Goal: Information Seeking & Learning: Learn about a topic

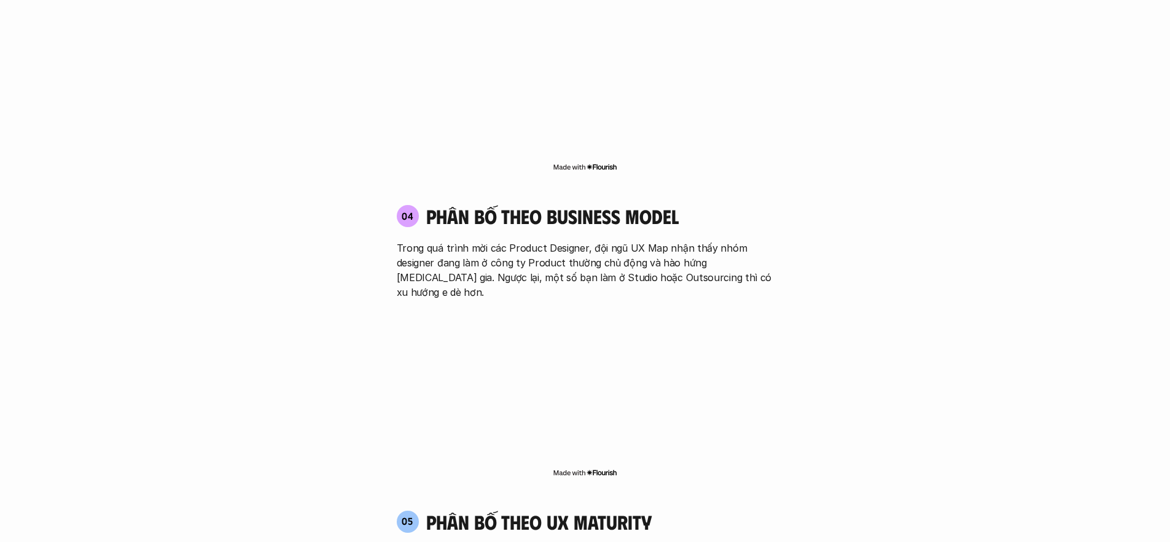
scroll to position [2208, 0]
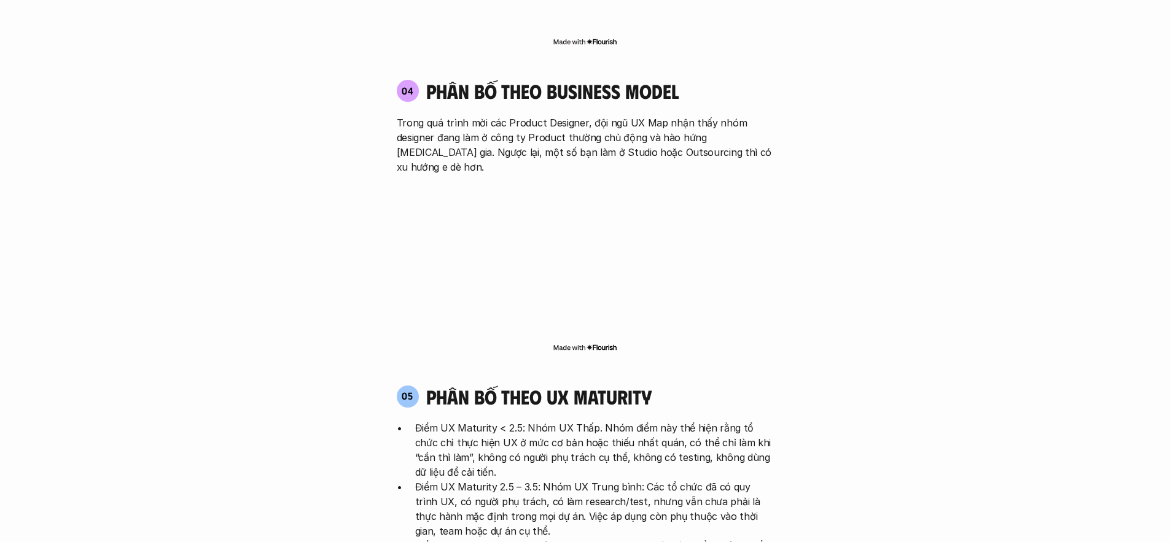
click at [593, 343] on img at bounding box center [585, 348] width 65 height 10
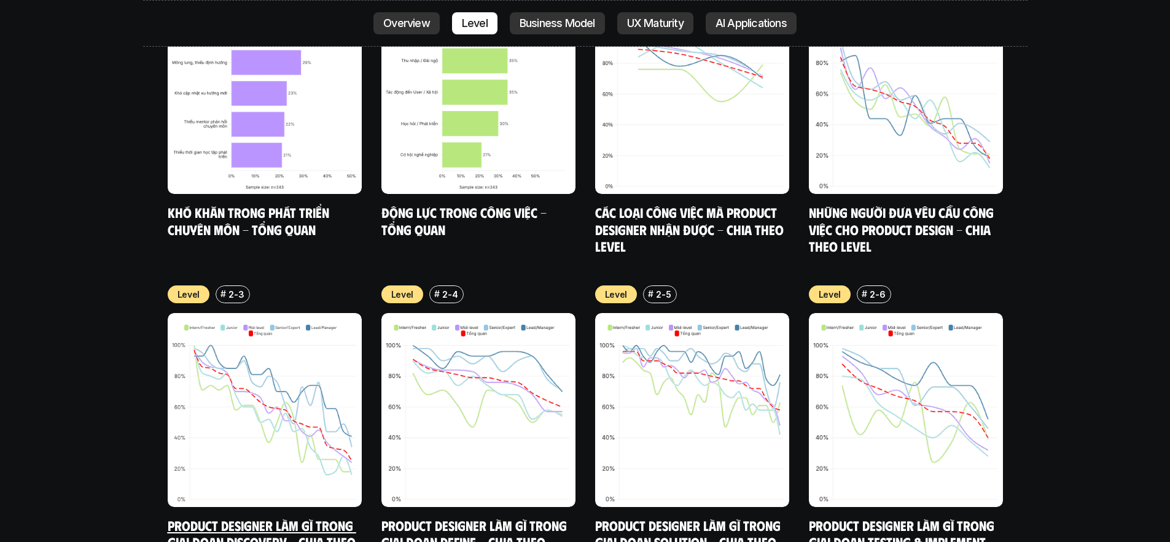
scroll to position [4239, 0]
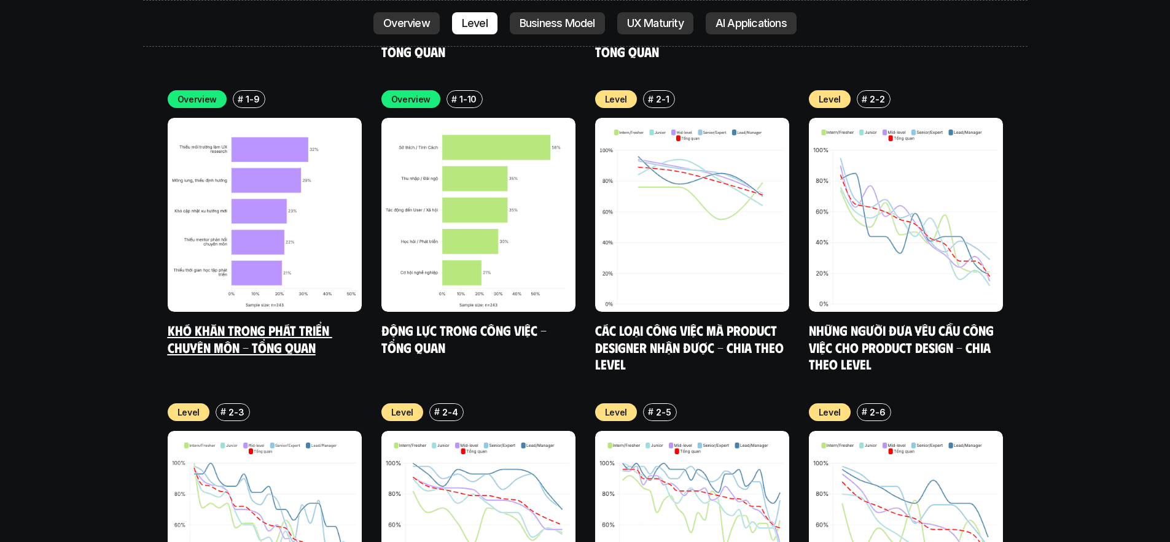
click at [297, 322] on link "Khó khăn trong phát triển chuyên môn - Tổng quan" at bounding box center [250, 339] width 165 height 34
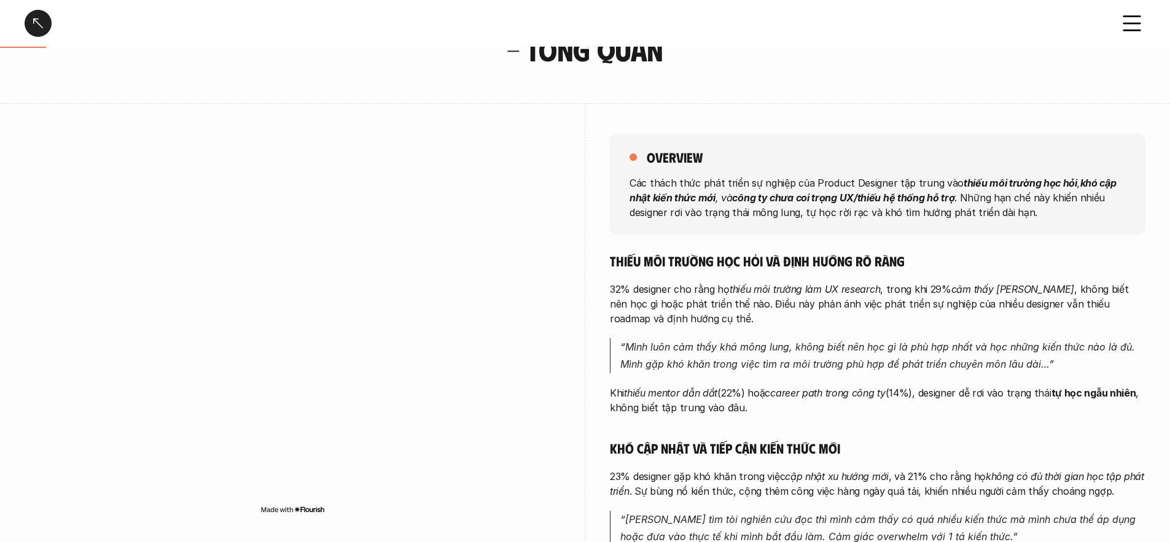
scroll to position [108, 0]
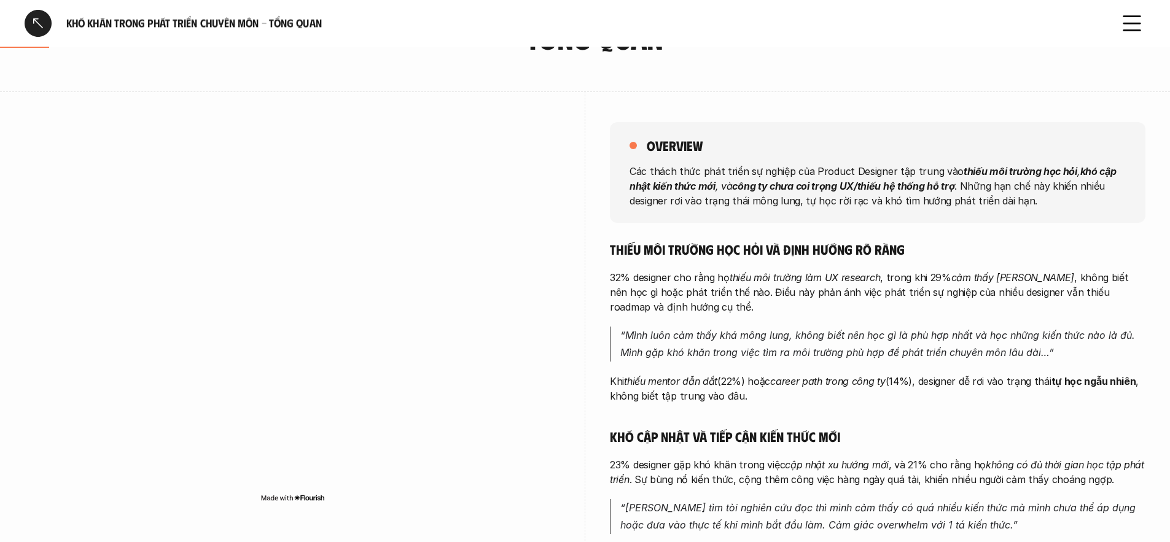
click at [1067, 295] on p "32% designer cho rằng họ thiếu môi trường làm UX research , trong khi 29% cảm t…" at bounding box center [878, 292] width 536 height 44
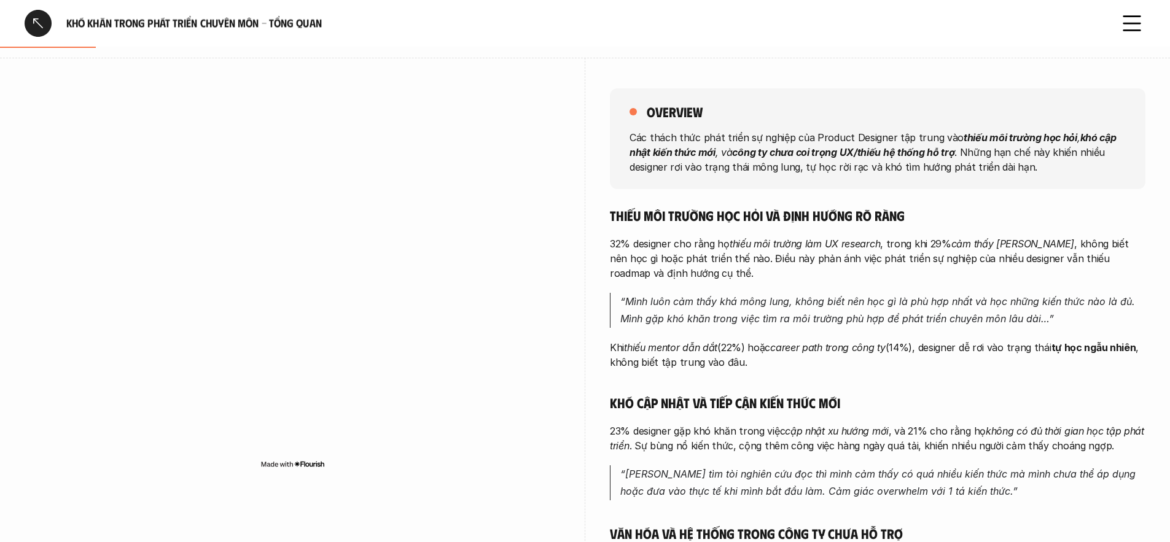
click at [874, 257] on p "32% designer cho rằng họ thiếu môi trường làm UX research , trong khi 29% cảm t…" at bounding box center [878, 259] width 536 height 44
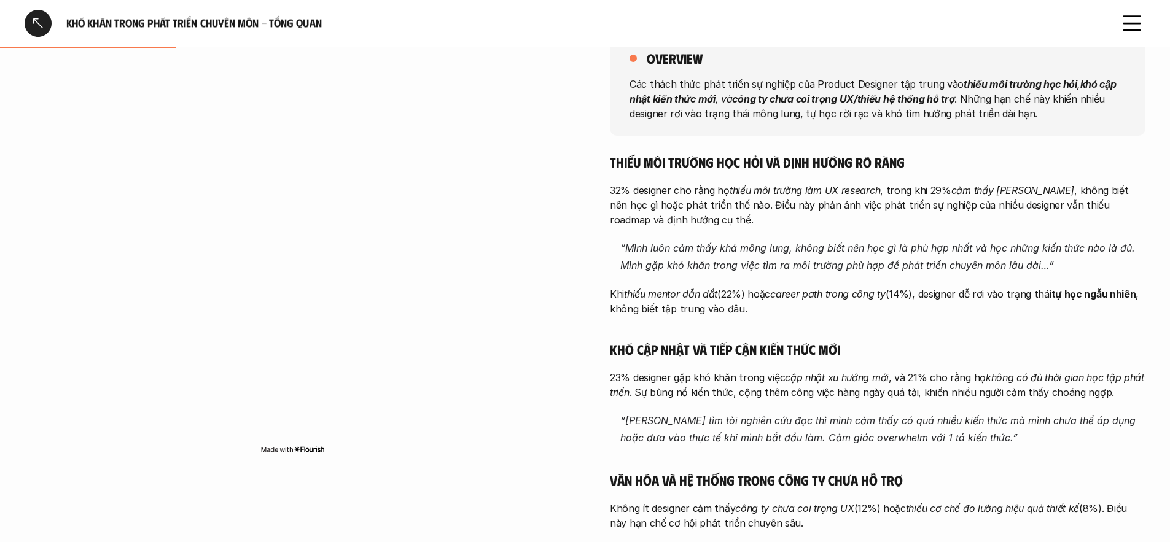
scroll to position [196, 0]
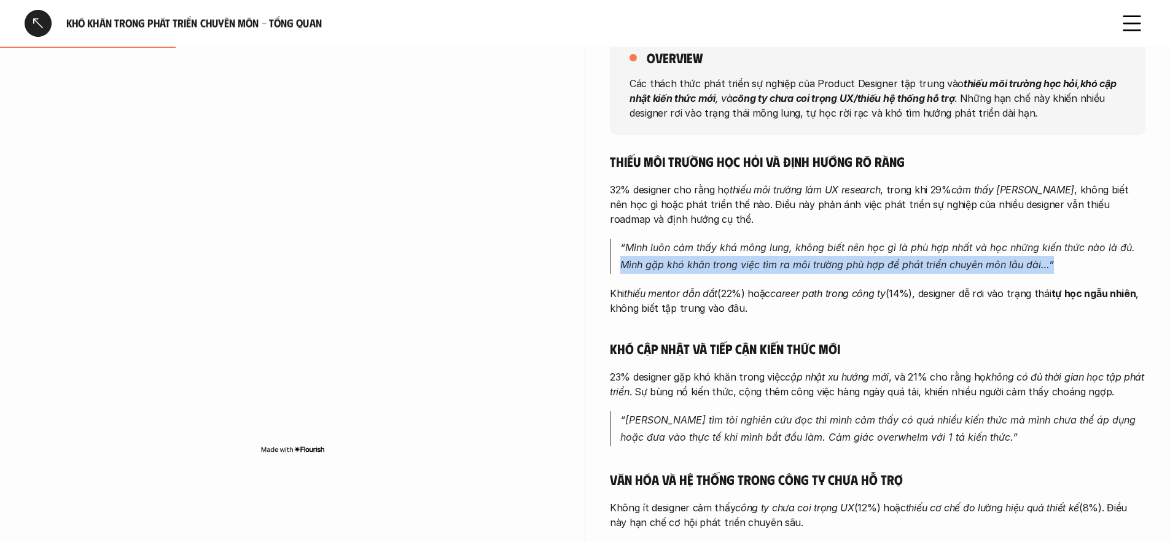
drag, startPoint x: 616, startPoint y: 264, endPoint x: 1071, endPoint y: 261, distance: 455.2
click at [1071, 261] on blockquote "“Mình luôn cảm thấy khá mông lung, không biết nên học gì là phù hợp nhất và học…" at bounding box center [878, 257] width 536 height 36
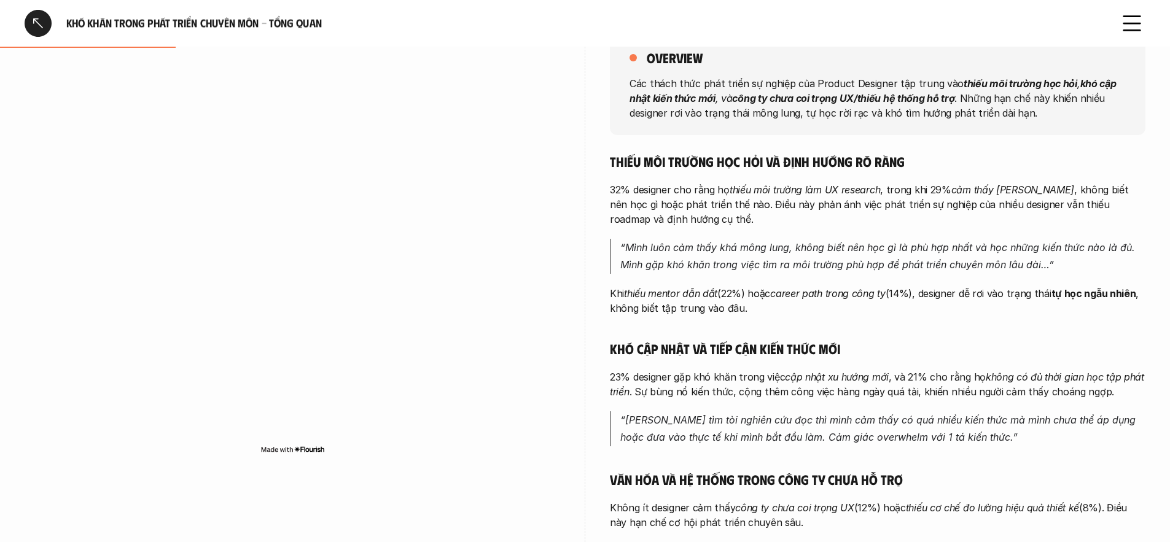
click at [886, 295] on em "career path trong công ty" at bounding box center [827, 294] width 115 height 12
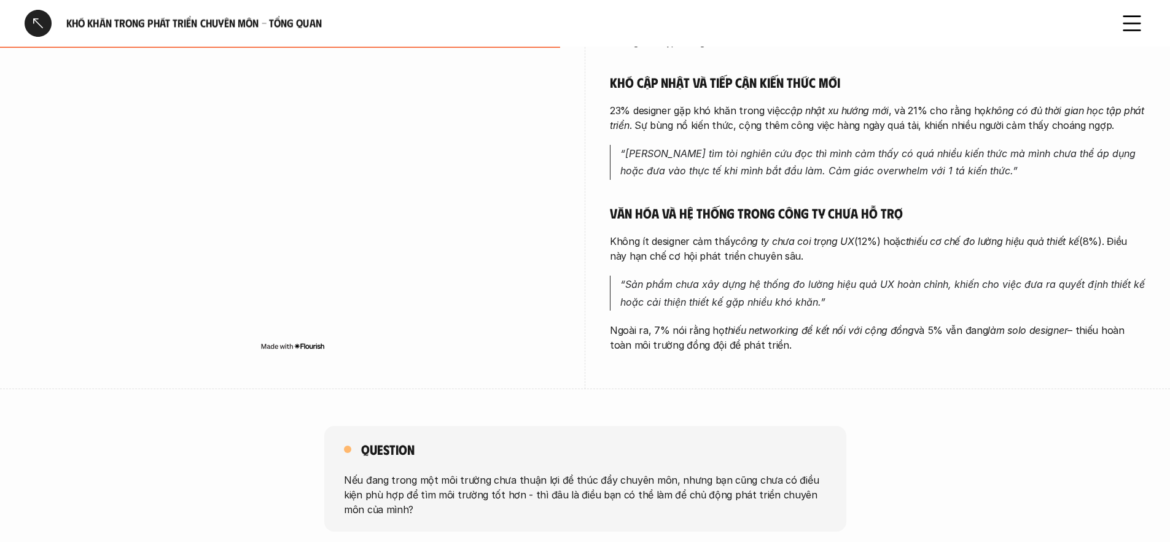
scroll to position [464, 0]
drag, startPoint x: 612, startPoint y: 284, endPoint x: 757, endPoint y: 290, distance: 145.7
click at [757, 290] on blockquote "“Sản phẩm chưa xây dựng hệ thống đo lường hiệu quả UX hoàn chỉnh, khiến cho việ…" at bounding box center [878, 293] width 536 height 36
click at [836, 305] on p "“Sản phẩm chưa xây dựng hệ thống đo lường hiệu quả UX hoàn chỉnh, khiến cho việ…" at bounding box center [882, 293] width 525 height 36
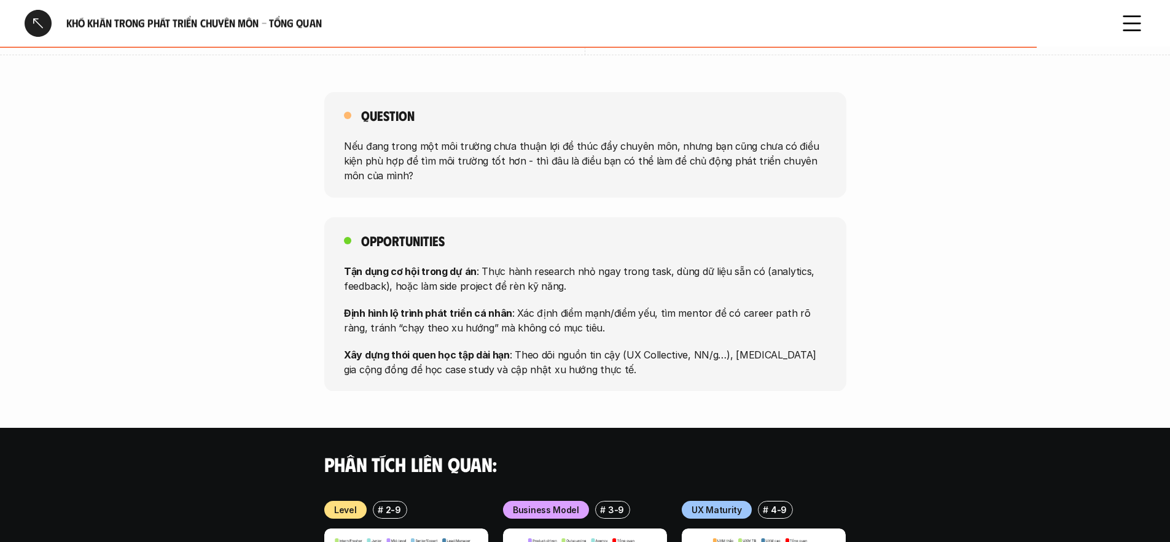
scroll to position [796, 0]
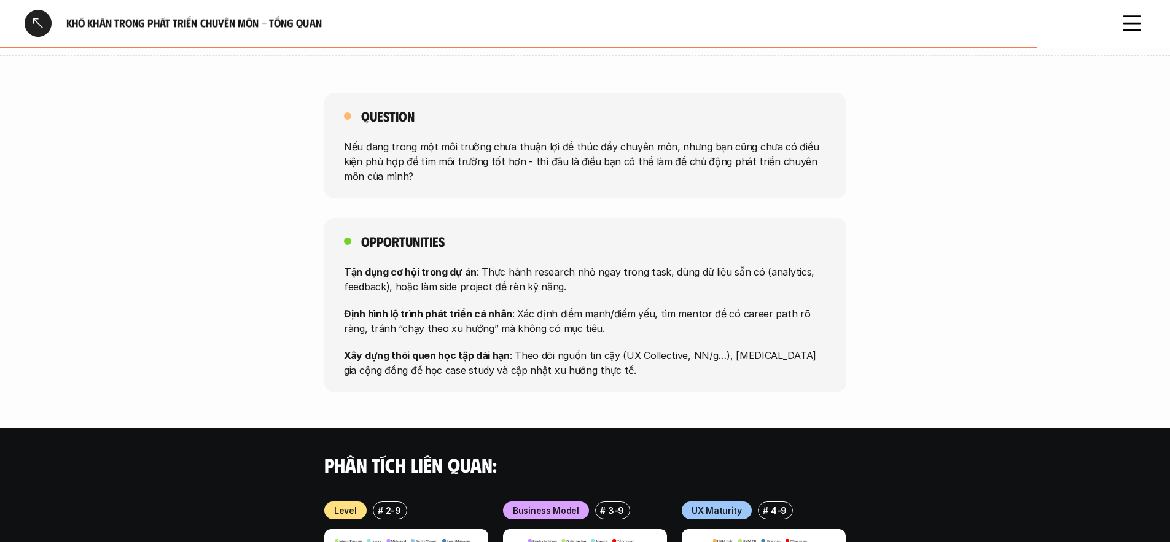
click at [1140, 26] on icon at bounding box center [1132, 23] width 27 height 27
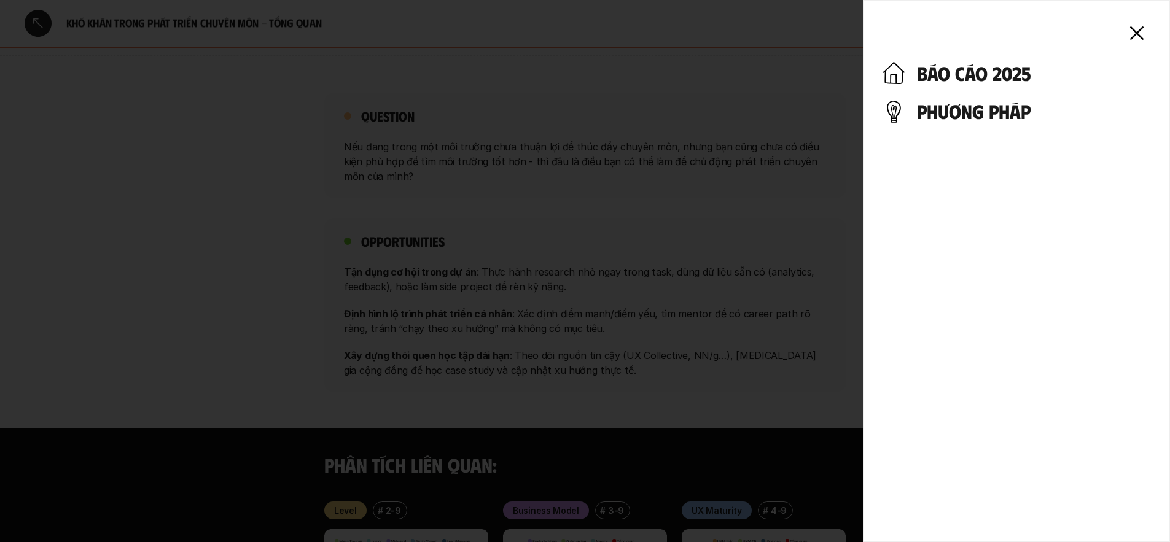
click at [999, 113] on h4 "phương pháp" at bounding box center [1033, 111] width 233 height 23
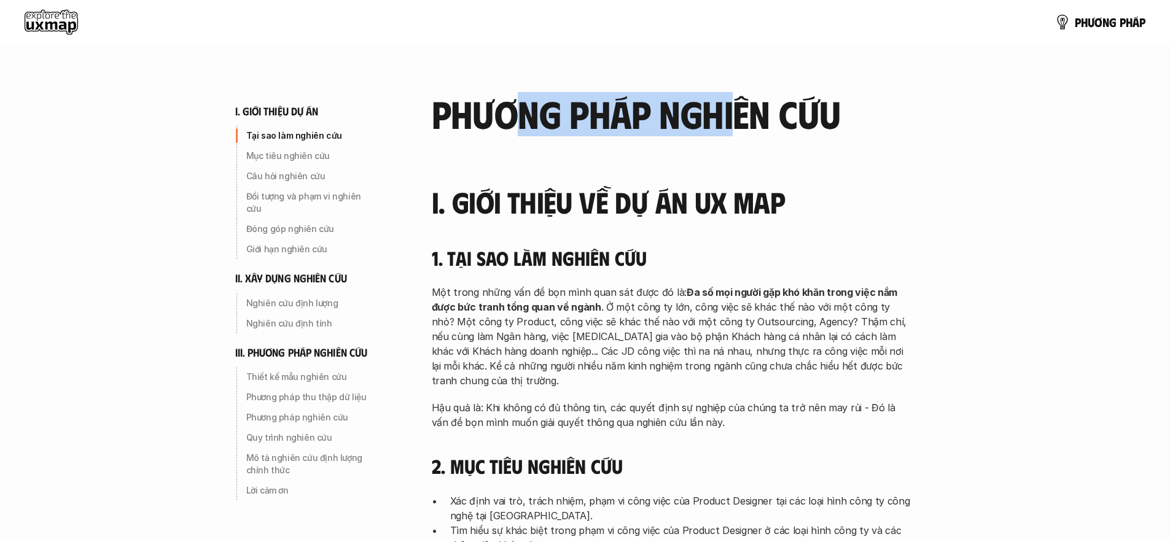
drag, startPoint x: 515, startPoint y: 104, endPoint x: 730, endPoint y: 120, distance: 215.0
click at [730, 120] on h2 "phương pháp nghiên cứu" at bounding box center [671, 113] width 479 height 42
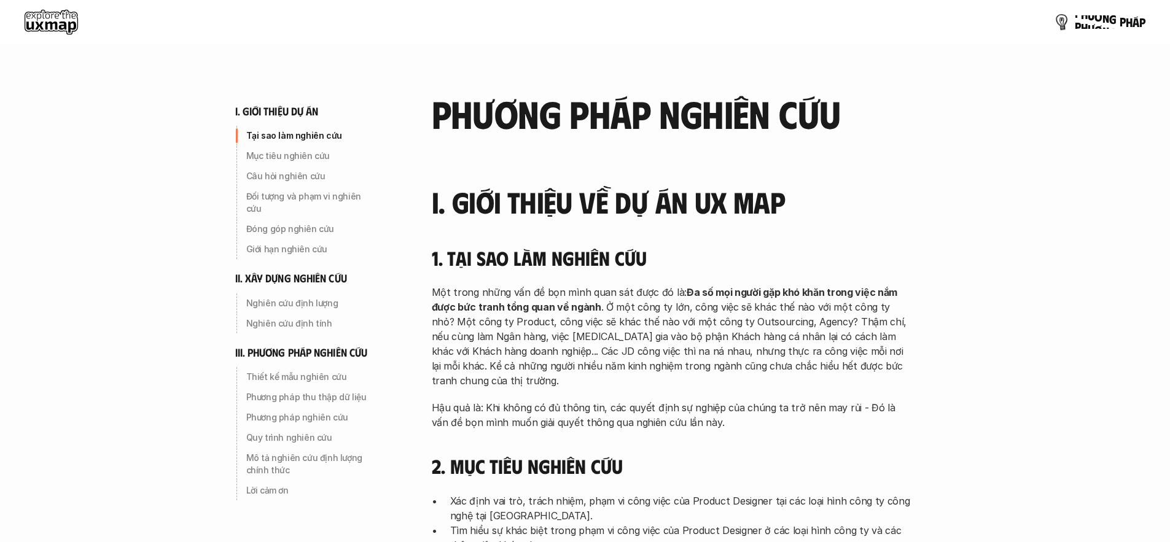
click at [1126, 23] on p "p h ư ơ n g p h á p" at bounding box center [1110, 22] width 71 height 14
click at [1097, 23] on p "p h ư ơ n g p h á p" at bounding box center [1110, 22] width 71 height 14
click at [1056, 18] on img at bounding box center [1062, 22] width 18 height 18
click at [61, 25] on use at bounding box center [51, 22] width 53 height 25
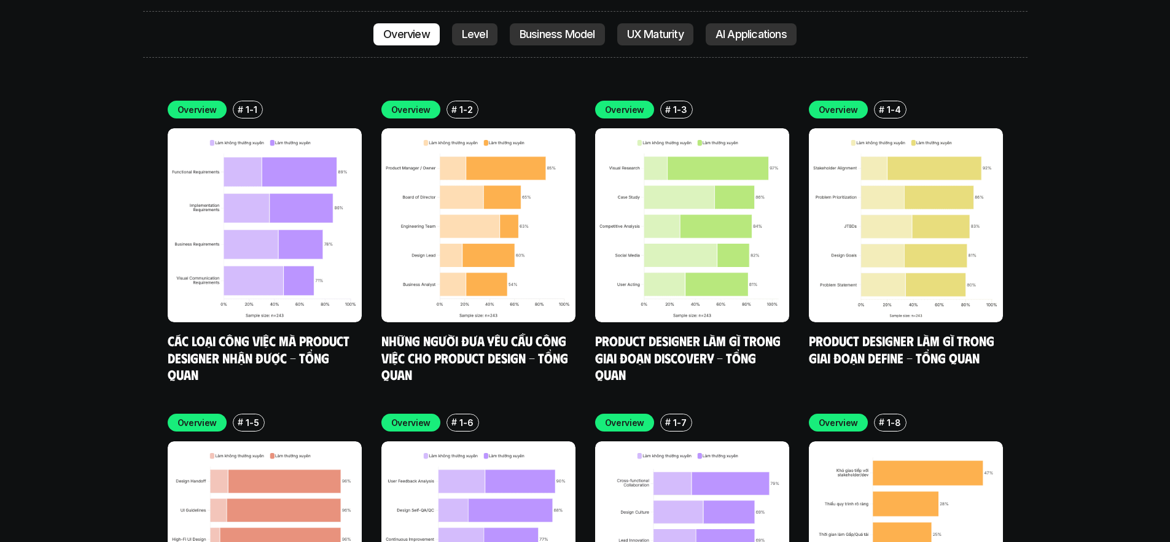
scroll to position [3808, 0]
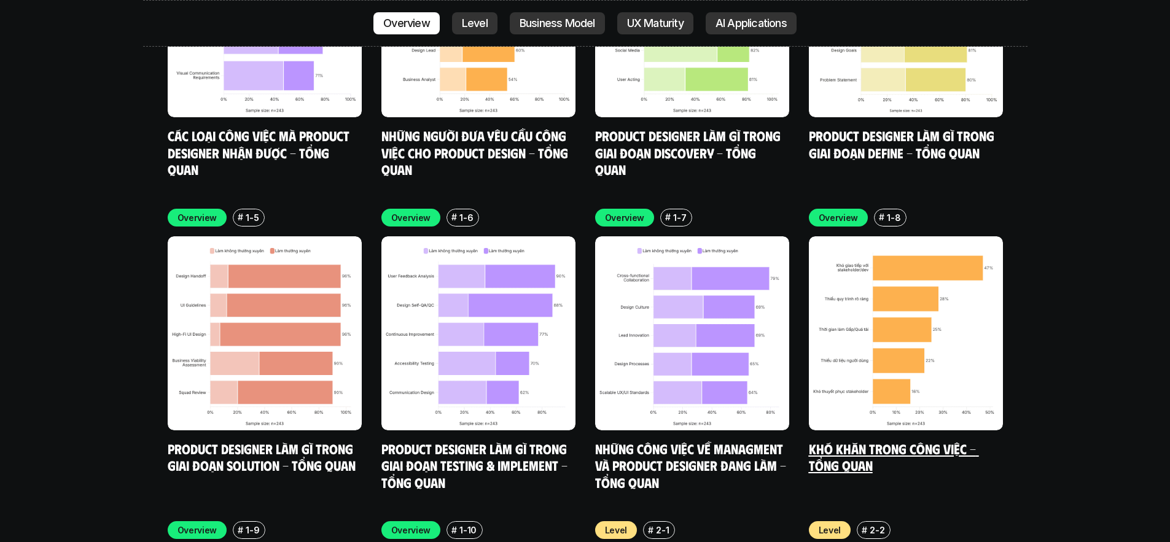
click at [874, 237] on img at bounding box center [906, 334] width 194 height 194
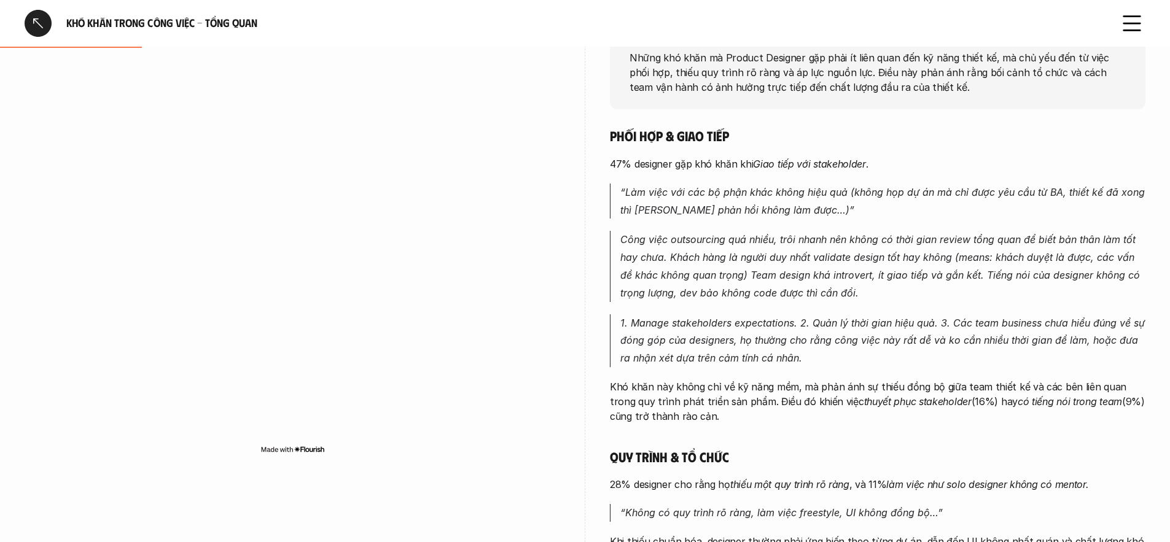
scroll to position [187, 0]
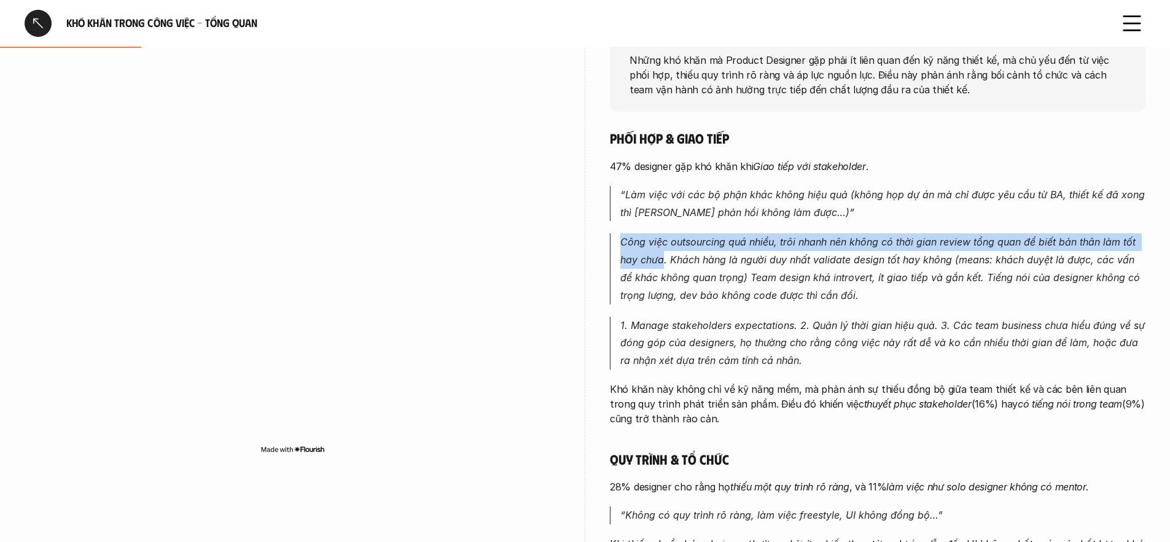
drag, startPoint x: 628, startPoint y: 241, endPoint x: 665, endPoint y: 262, distance: 42.7
click at [665, 262] on blockquote "Công việc outsourcing quá nhiều, trôi nhanh nên không có thời gian review tổng …" at bounding box center [878, 268] width 536 height 71
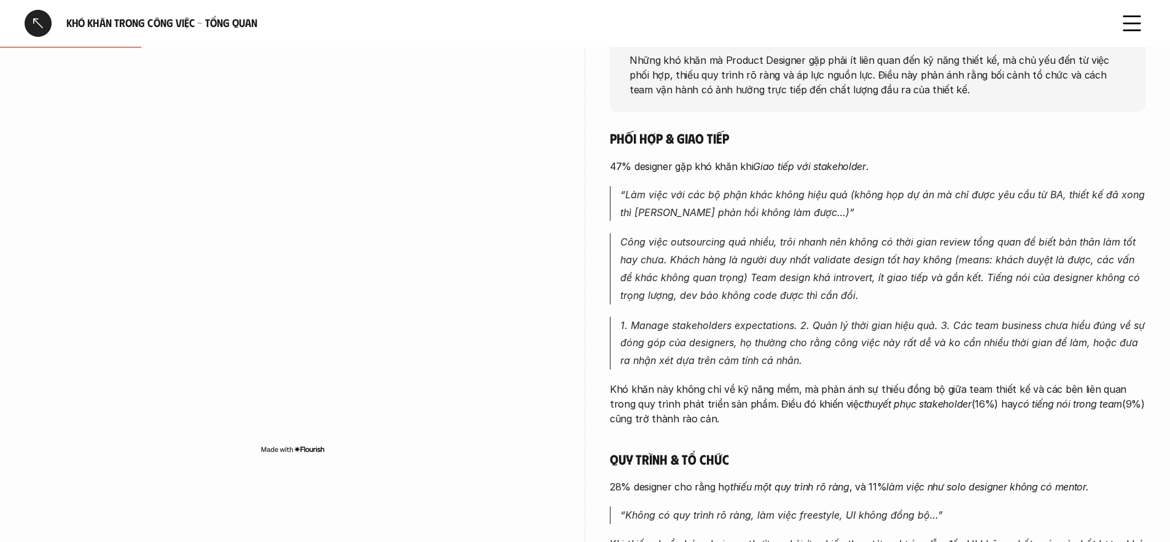
click at [794, 303] on p "Công việc outsourcing quá nhiều, trôi nhanh nên không có thời gian review tổng …" at bounding box center [882, 268] width 525 height 71
click at [842, 280] on em "Công việc outsourcing quá nhiều, trôi nhanh nên không có thời gian review tổng …" at bounding box center [881, 268] width 523 height 65
click at [934, 303] on p "Công việc outsourcing quá nhiều, trôi nhanh nên không có thời gian review tổng …" at bounding box center [882, 268] width 525 height 71
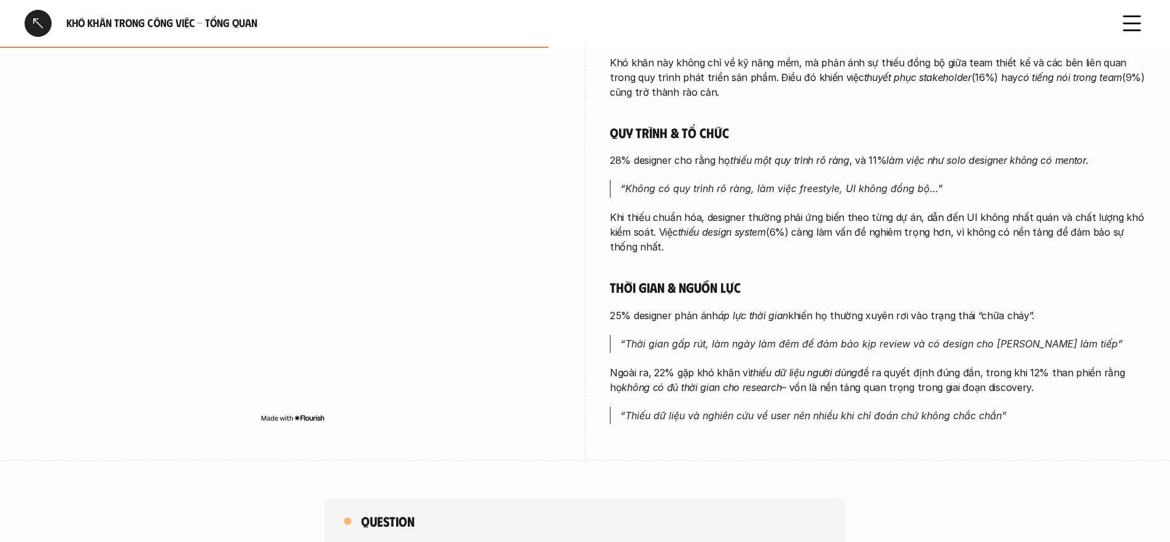
scroll to position [520, 0]
